Goal: Browse casually

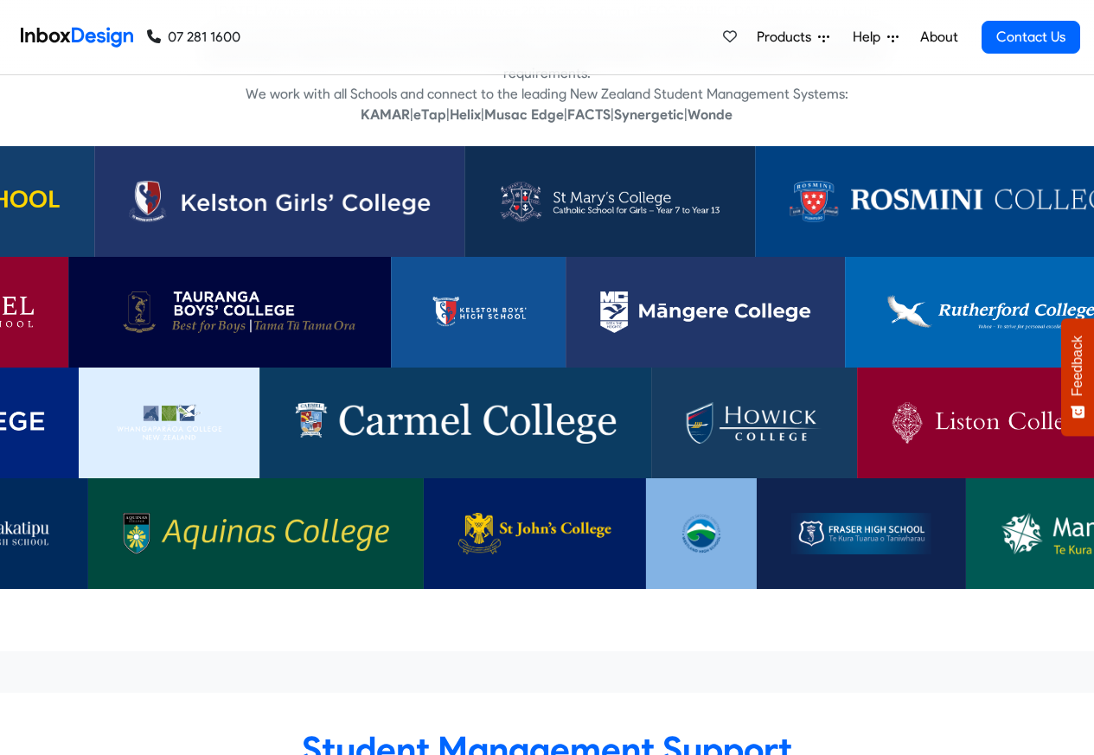
scroll to position [113, 0]
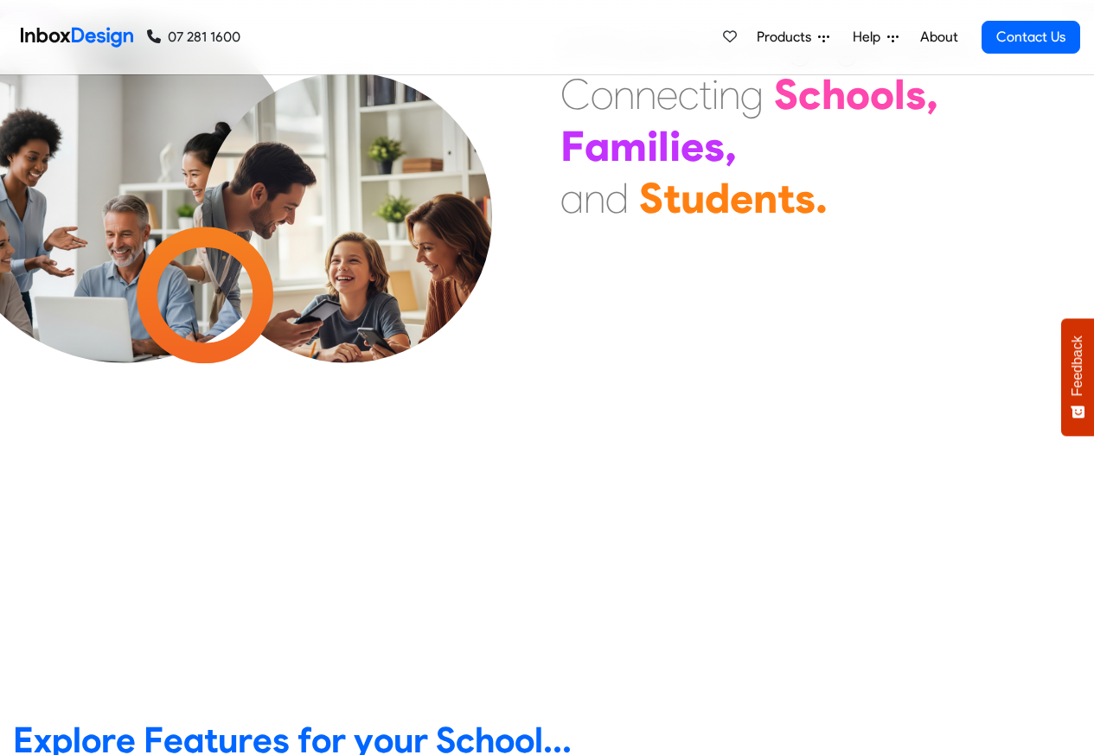
checkbox input "false"
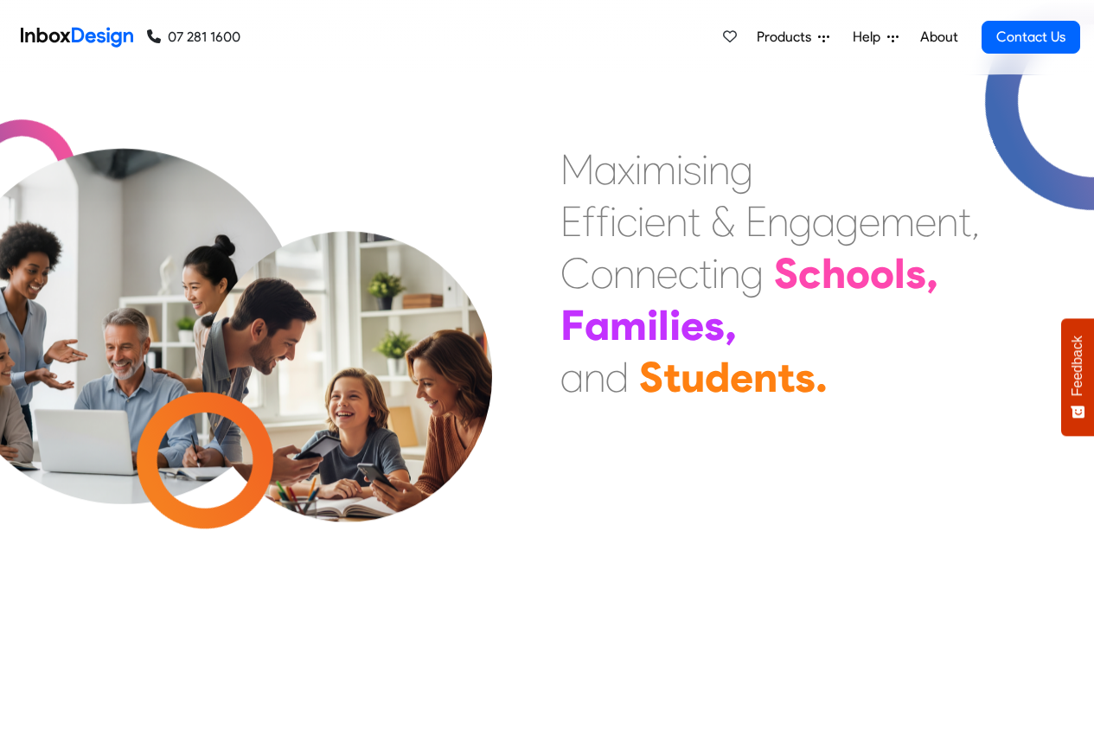
checkbox input "false"
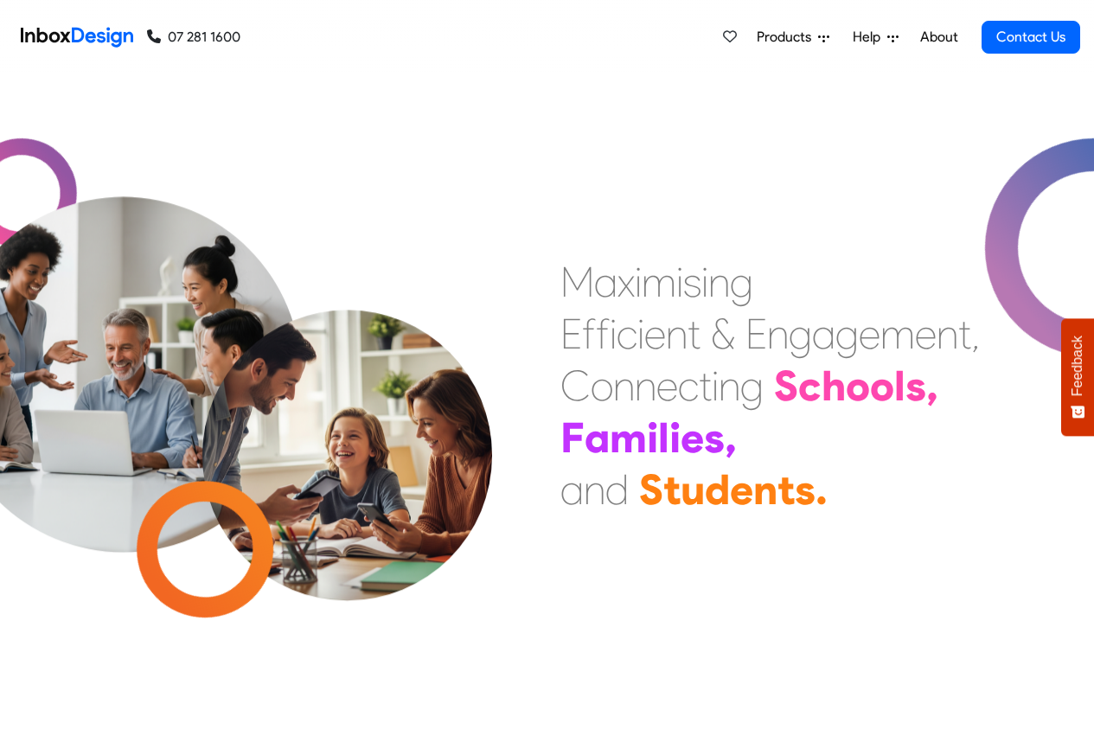
checkbox input "false"
